Goal: Find contact information: Find contact information

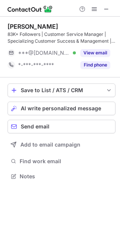
scroll to position [171, 120]
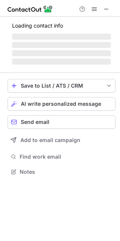
scroll to position [165, 120]
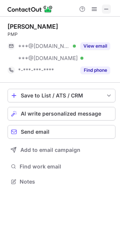
click at [108, 8] on span at bounding box center [107, 9] width 6 height 6
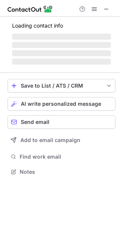
scroll to position [165, 120]
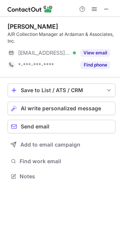
scroll to position [171, 120]
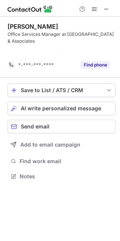
scroll to position [152, 120]
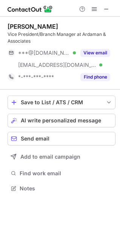
scroll to position [184, 120]
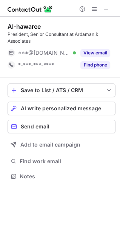
scroll to position [171, 120]
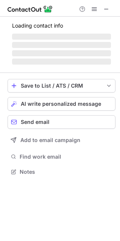
scroll to position [171, 120]
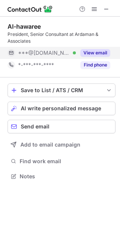
click at [75, 53] on div "***@gmail.com Verified" at bounding box center [47, 53] width 58 height 7
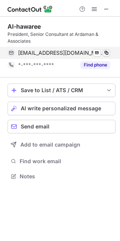
click at [106, 53] on span at bounding box center [107, 53] width 6 height 6
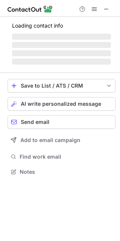
scroll to position [171, 120]
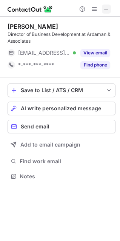
click at [103, 7] on button at bounding box center [106, 9] width 9 height 9
click at [107, 9] on span at bounding box center [107, 9] width 6 height 6
